Goal: Complete application form

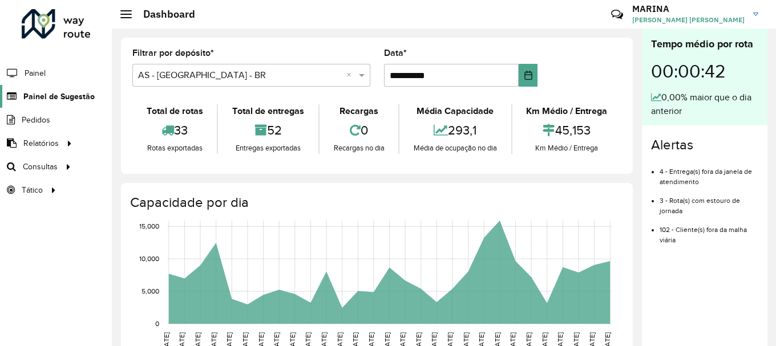
click at [72, 99] on span "Painel de Sugestão" at bounding box center [58, 97] width 71 height 12
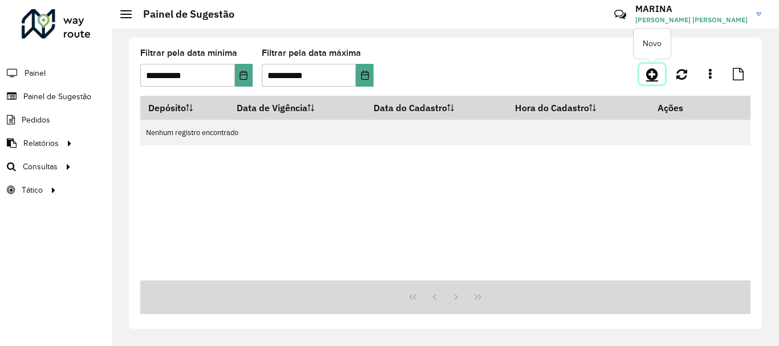
click at [652, 75] on icon at bounding box center [653, 74] width 12 height 14
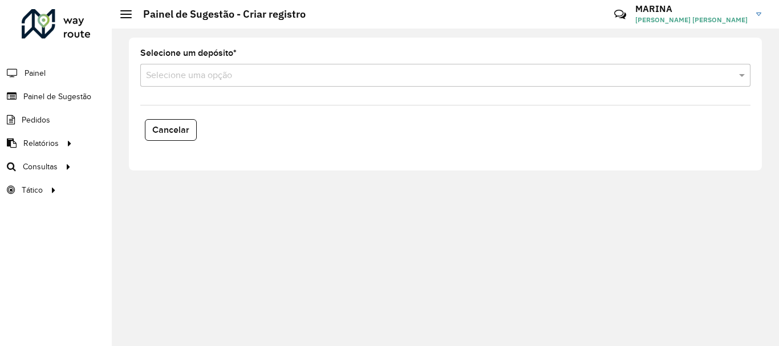
click at [224, 79] on input "text" at bounding box center [434, 76] width 576 height 14
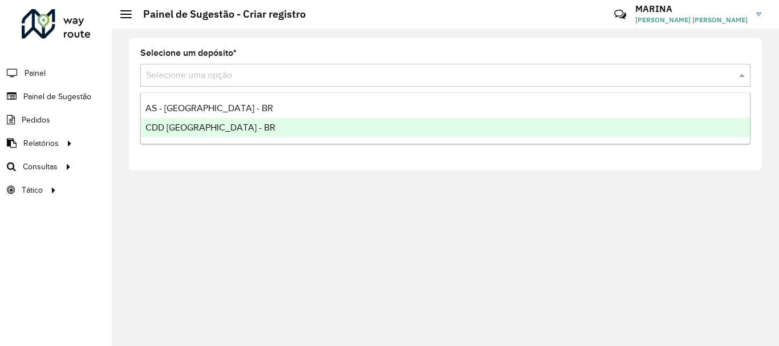
click at [211, 124] on span "CDD [GEOGRAPHIC_DATA] - BR" at bounding box center [211, 128] width 130 height 10
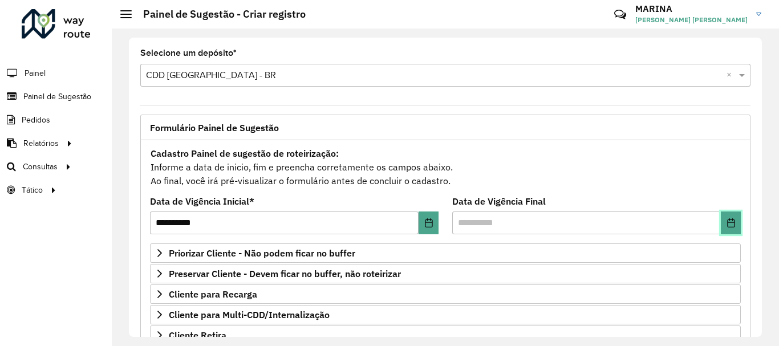
click at [728, 223] on icon "Choose Date" at bounding box center [731, 223] width 7 height 9
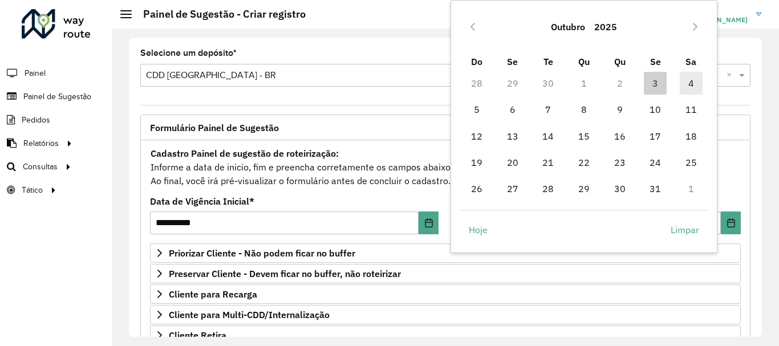
click at [694, 79] on span "4" at bounding box center [691, 83] width 23 height 23
type input "**********"
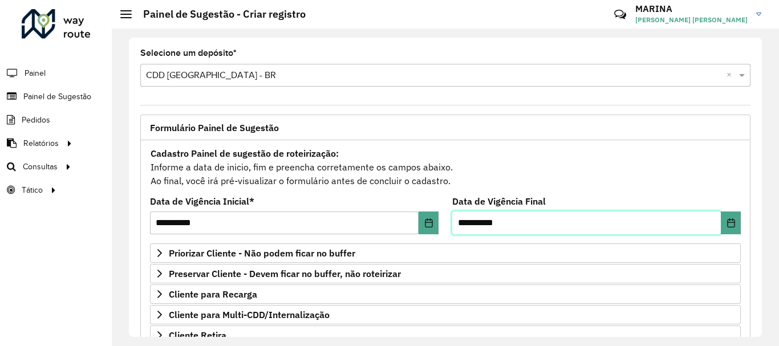
scroll to position [223, 0]
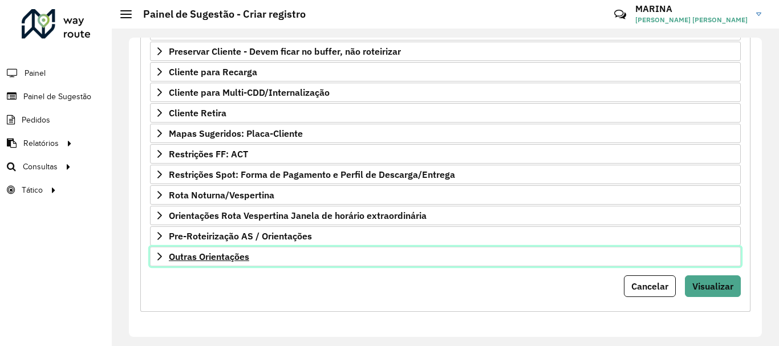
click at [305, 249] on link "Outras Orientações" at bounding box center [445, 256] width 591 height 19
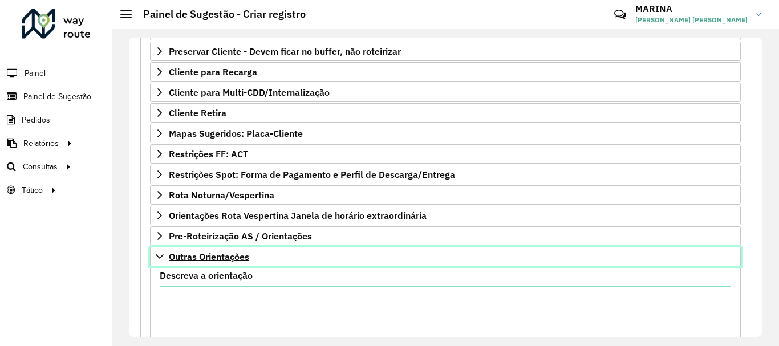
scroll to position [350, 0]
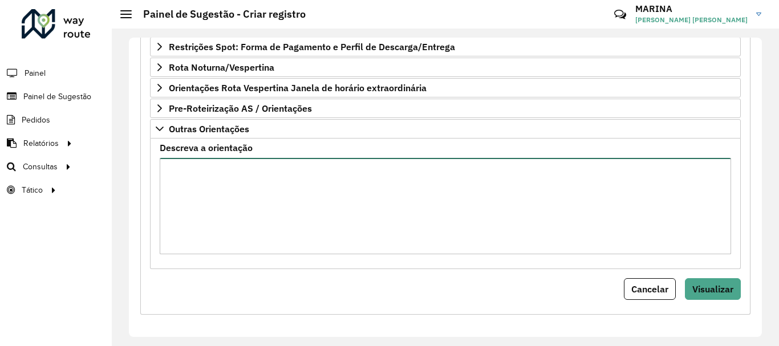
click at [313, 227] on textarea "Descreva a orientação" at bounding box center [446, 206] width 572 height 96
paste textarea "**********"
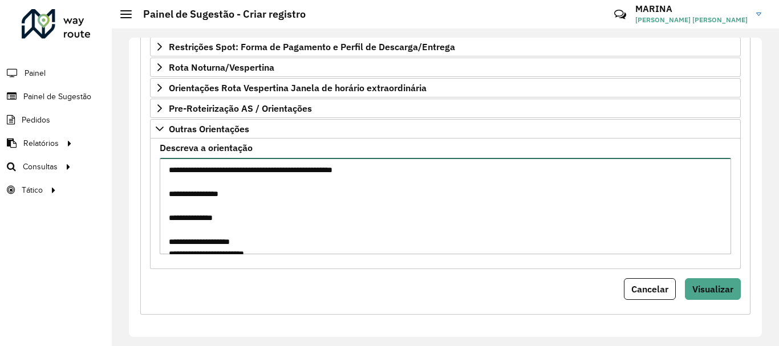
scroll to position [292, 0]
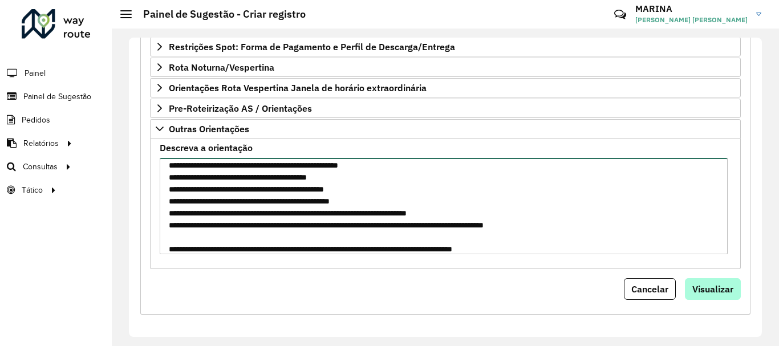
type textarea "**********"
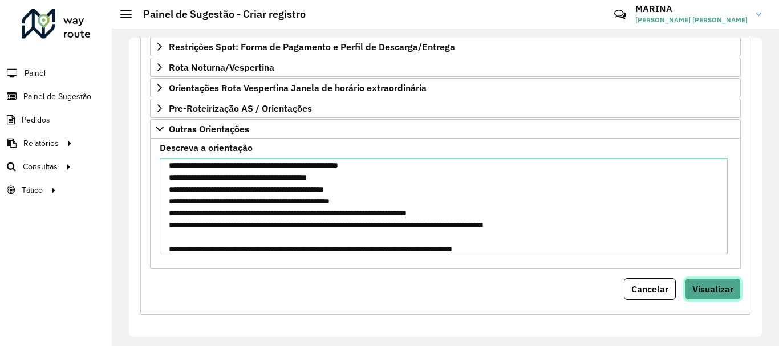
click at [722, 295] on button "Visualizar" at bounding box center [713, 289] width 56 height 22
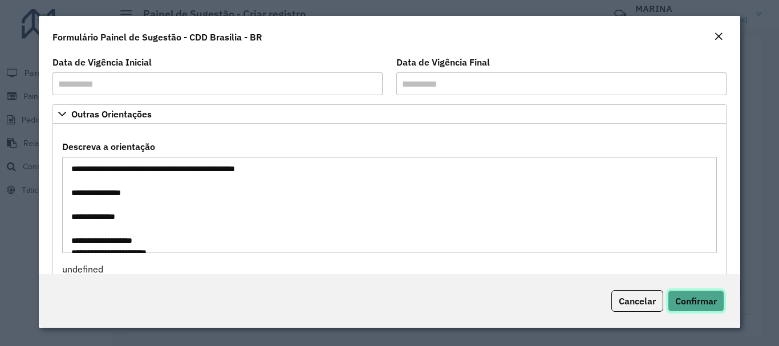
click at [708, 304] on span "Confirmar" at bounding box center [697, 301] width 42 height 11
